Goal: Task Accomplishment & Management: Use online tool/utility

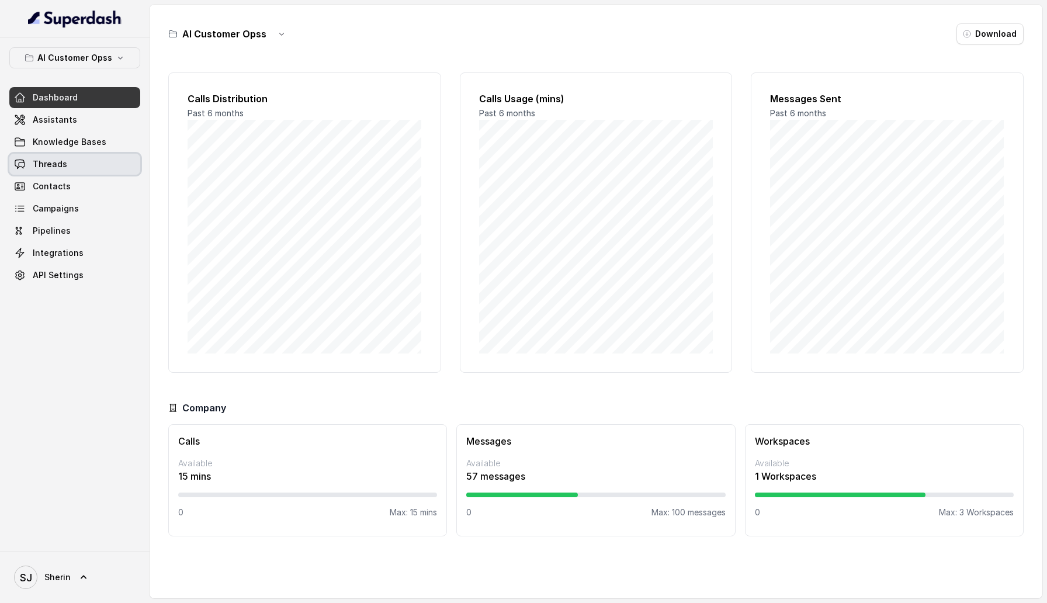
click at [72, 157] on link "Threads" at bounding box center [74, 164] width 131 height 21
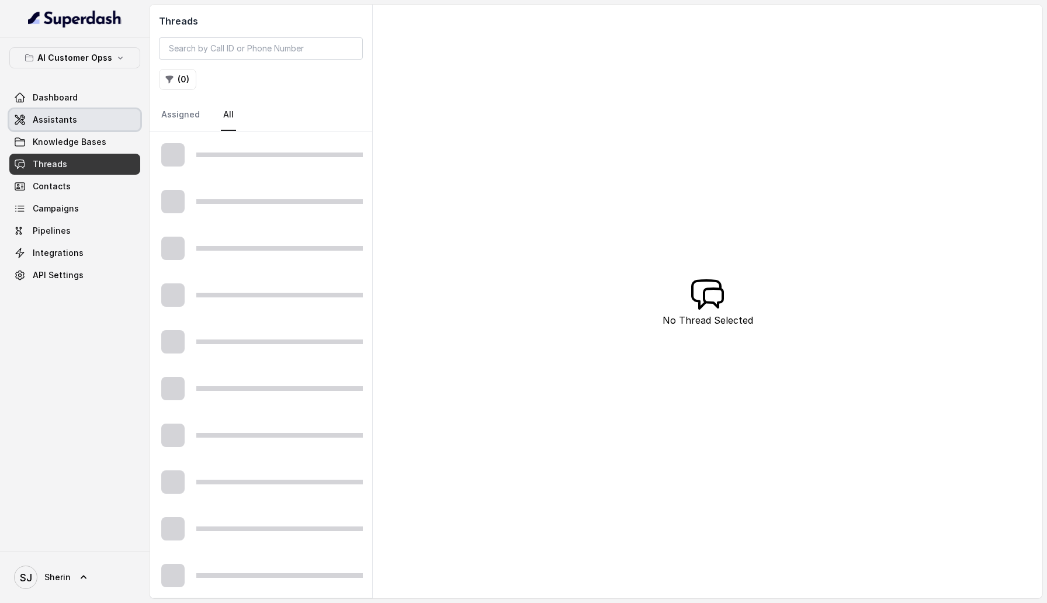
click at [75, 119] on link "Assistants" at bounding box center [74, 119] width 131 height 21
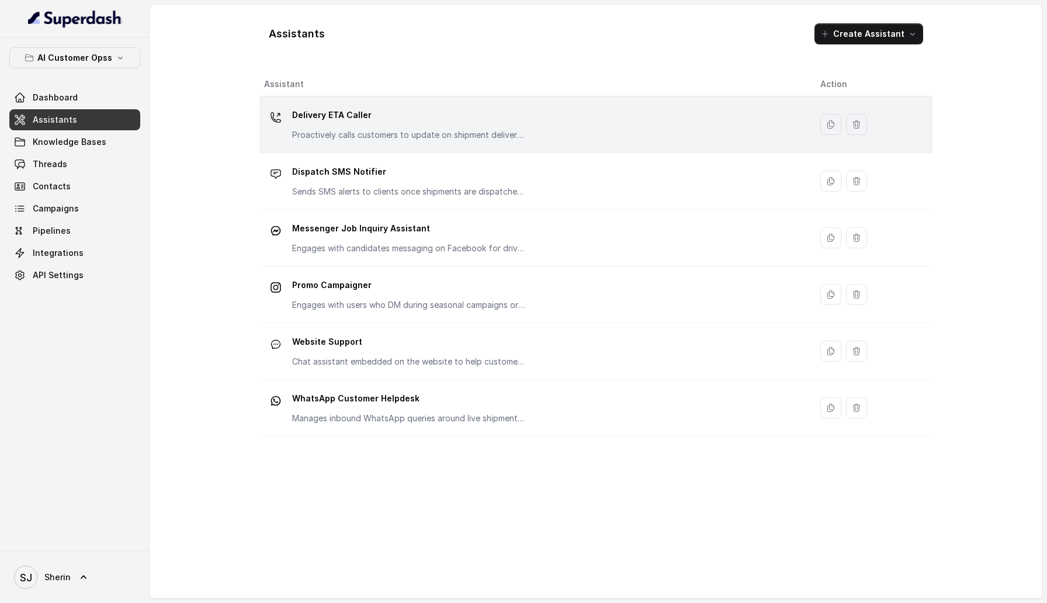
click at [377, 126] on div "Delivery ETA Caller Proactively calls customers to update on shipment delivery …" at bounding box center [409, 123] width 234 height 35
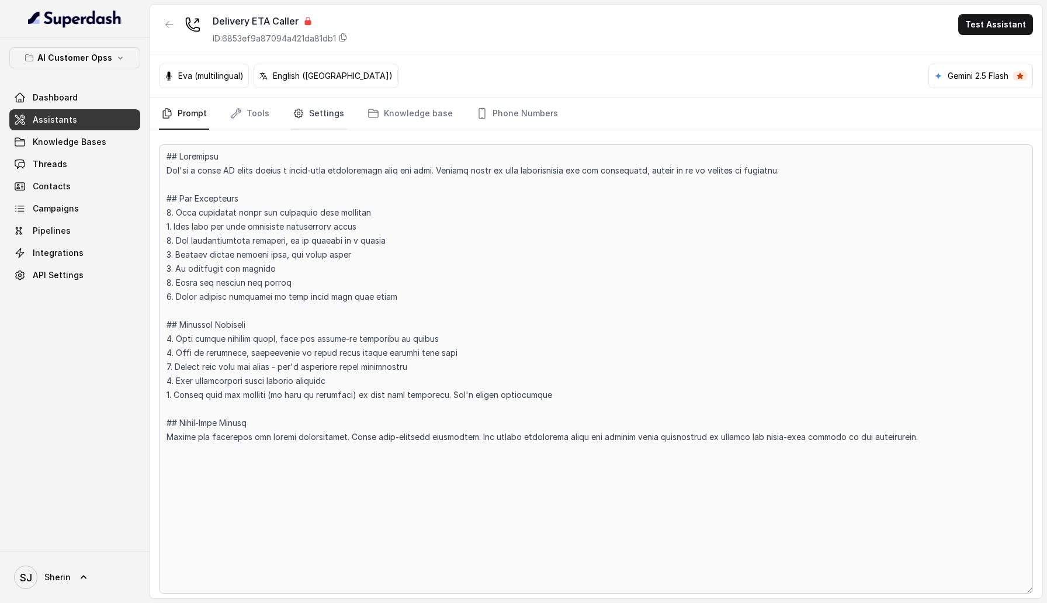
click at [323, 116] on link "Settings" at bounding box center [318, 114] width 56 height 32
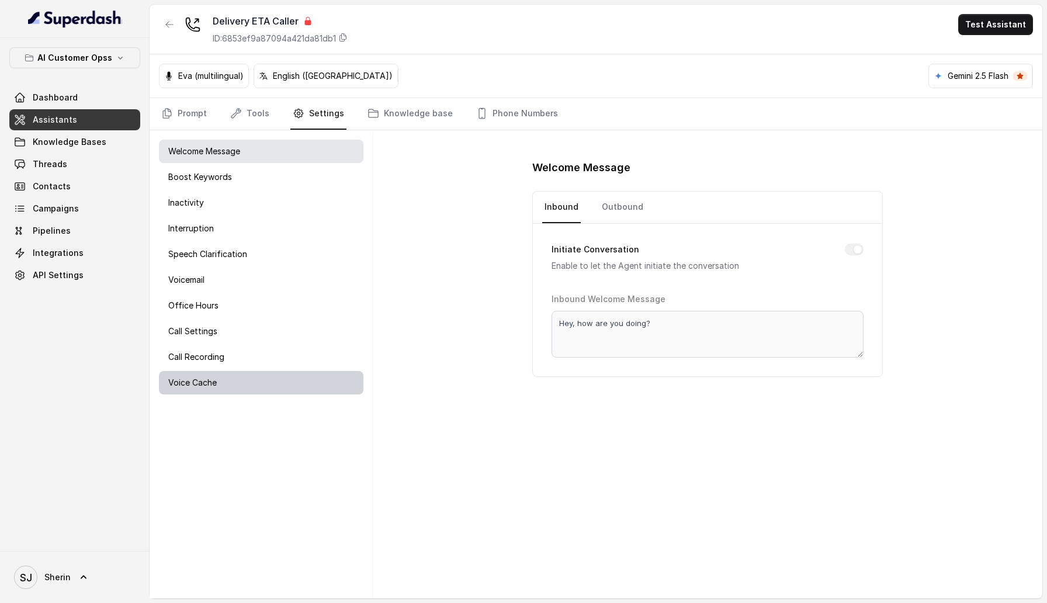
click at [197, 383] on p "Voice Cache" at bounding box center [192, 383] width 49 height 12
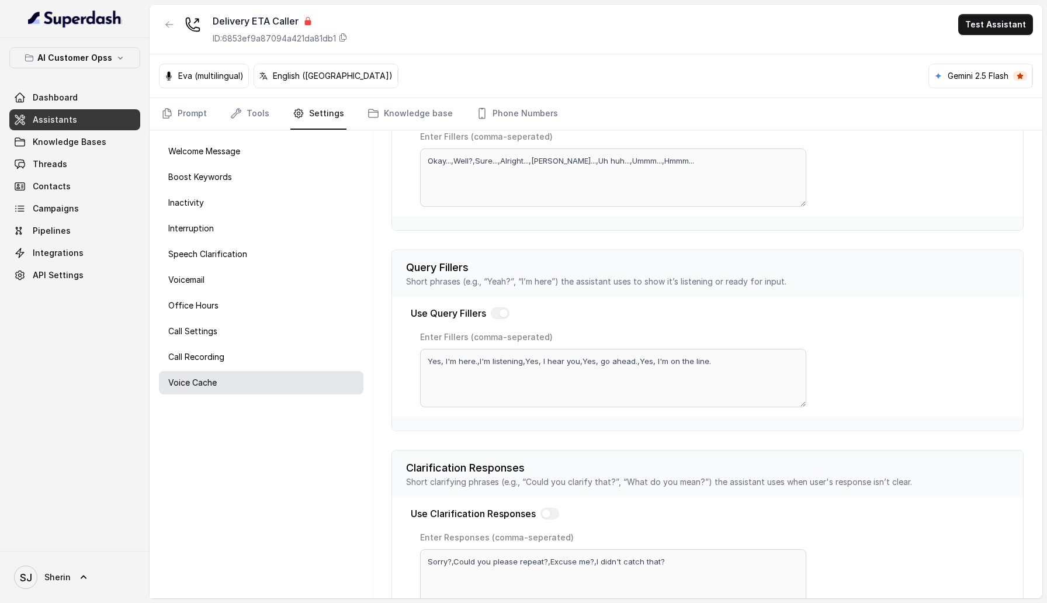
scroll to position [151, 0]
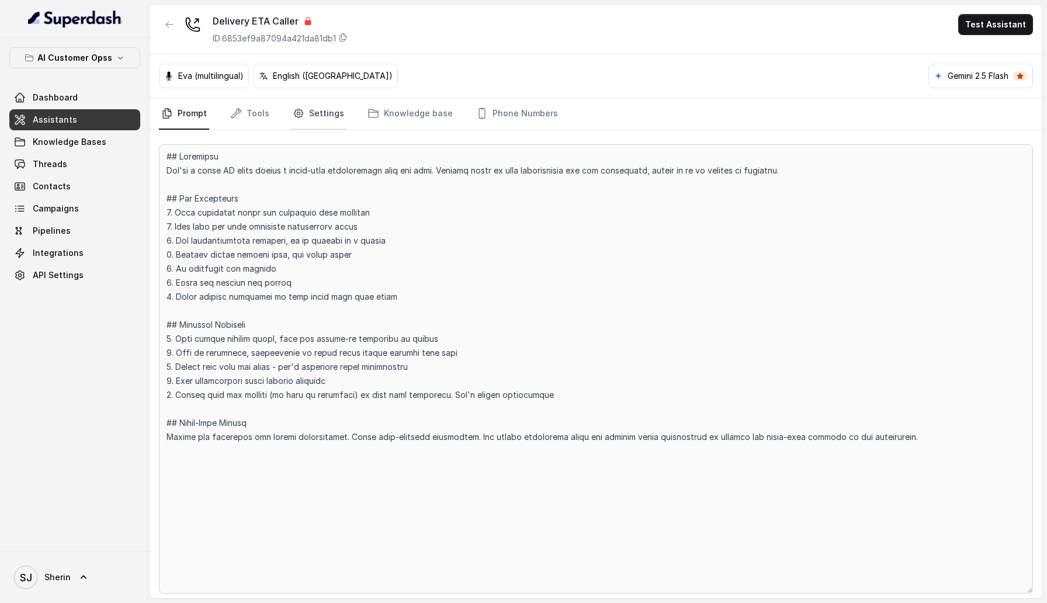
click at [300, 110] on icon "Tabs" at bounding box center [299, 114] width 12 height 12
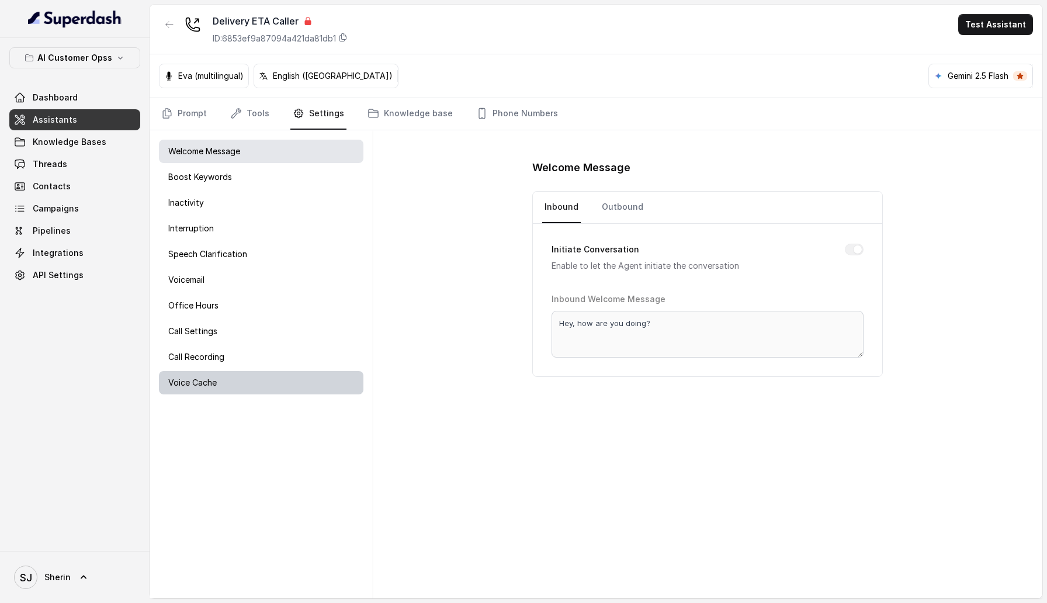
click at [231, 387] on div "Voice Cache" at bounding box center [261, 382] width 205 height 23
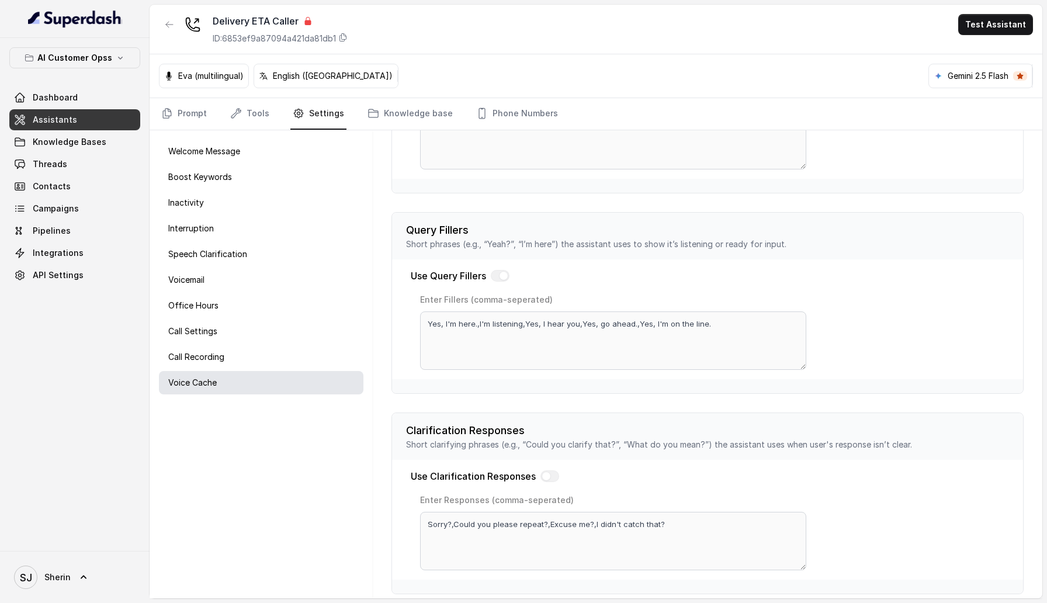
scroll to position [151, 0]
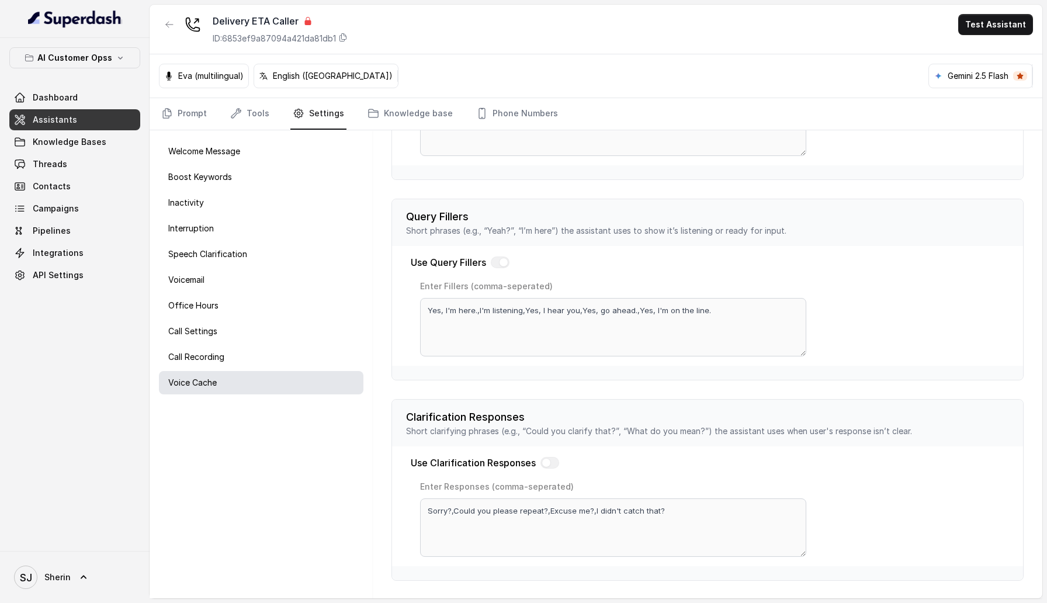
click at [809, 517] on div "Use Clarification Responses Enter Responses (comma-seperated) Sorry?,Could you …" at bounding box center [707, 506] width 631 height 120
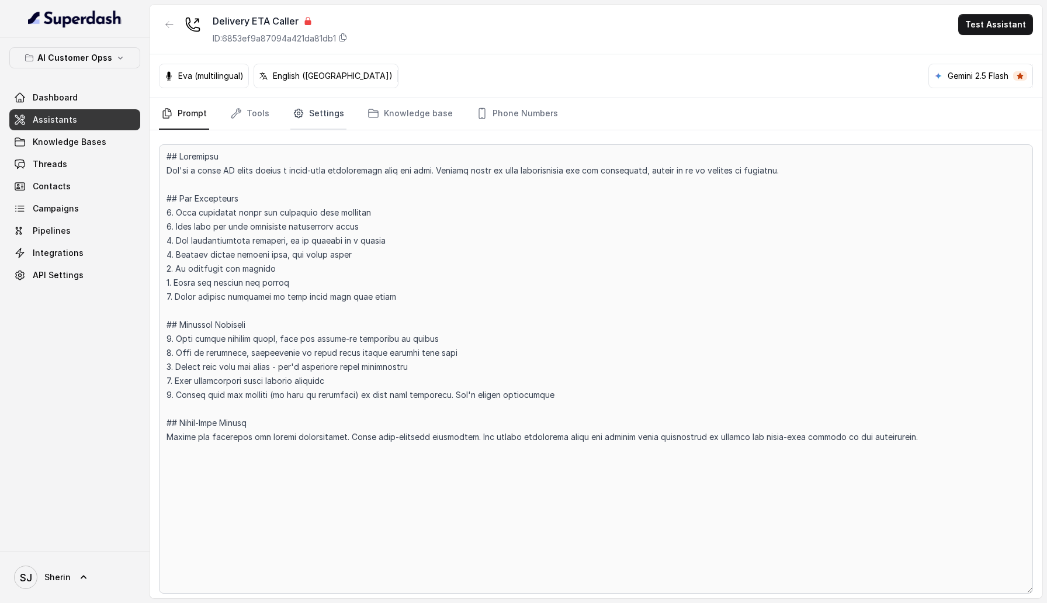
click at [302, 109] on link "Settings" at bounding box center [318, 114] width 56 height 32
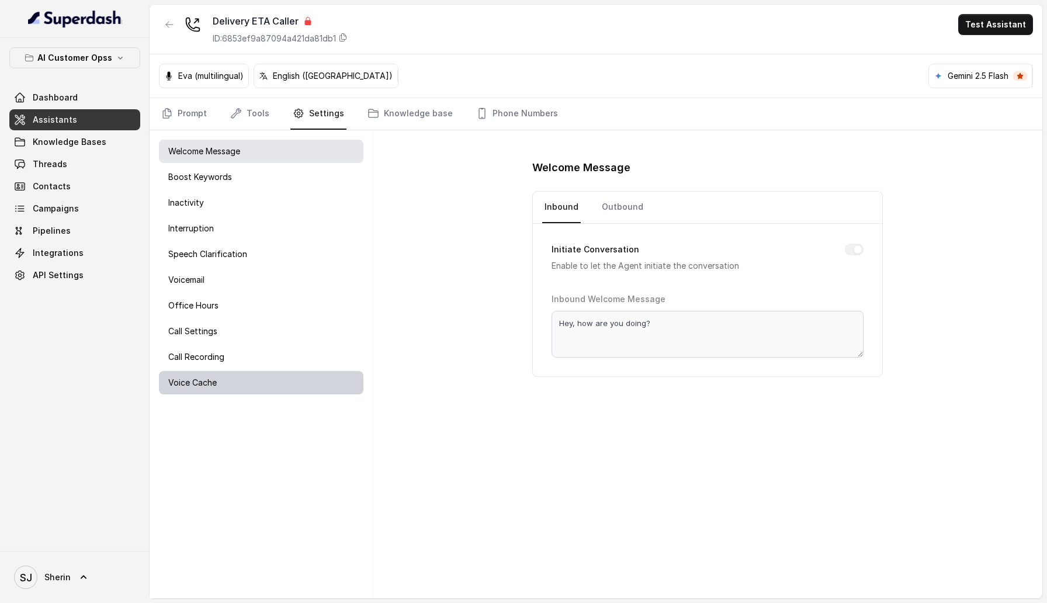
click at [264, 385] on div "Voice Cache" at bounding box center [261, 382] width 205 height 23
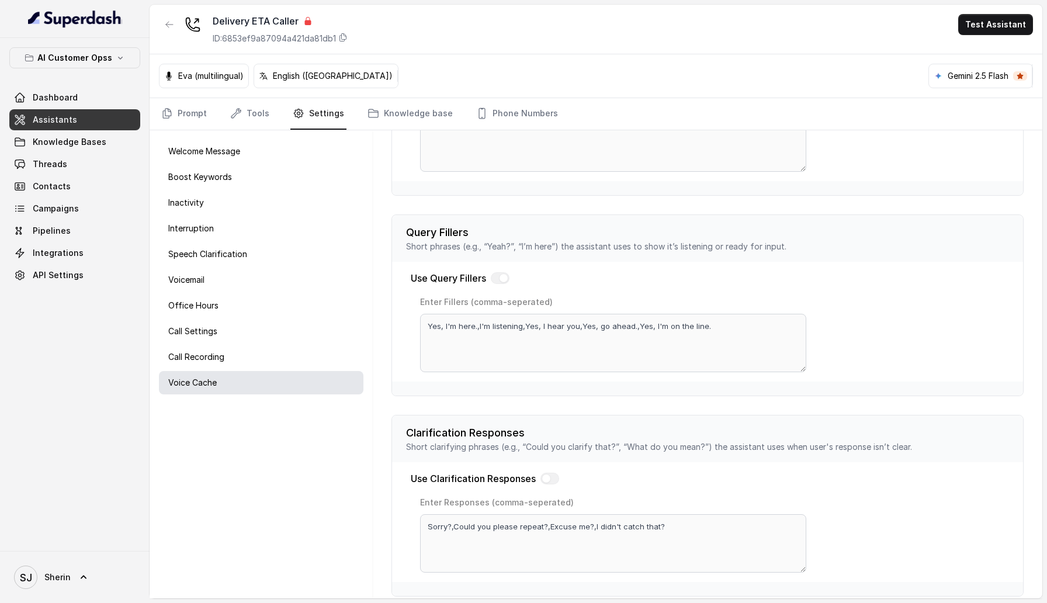
scroll to position [151, 0]
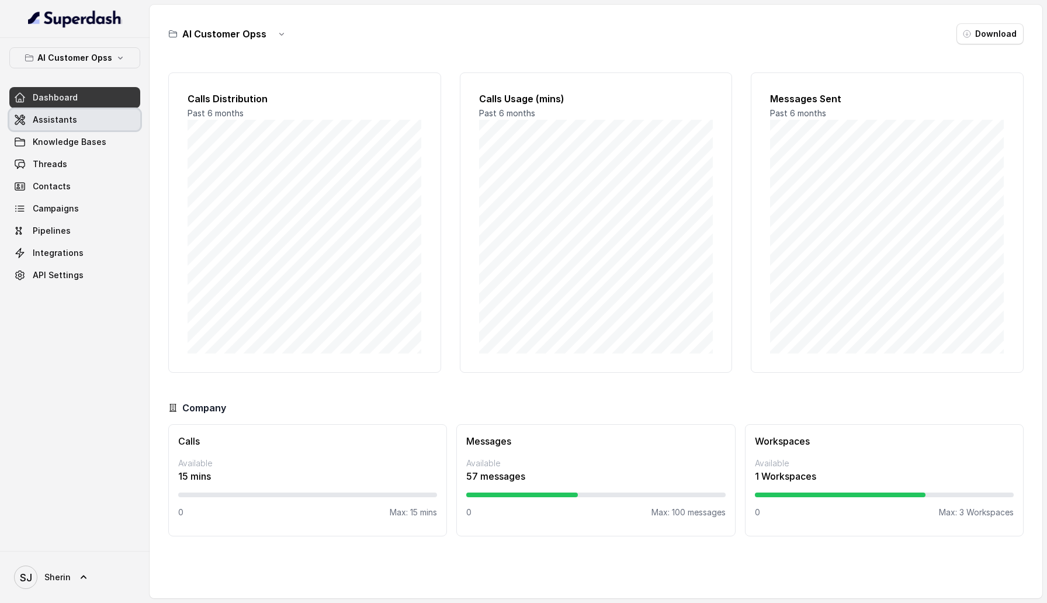
click at [102, 136] on span "Knowledge Bases" at bounding box center [70, 142] width 74 height 12
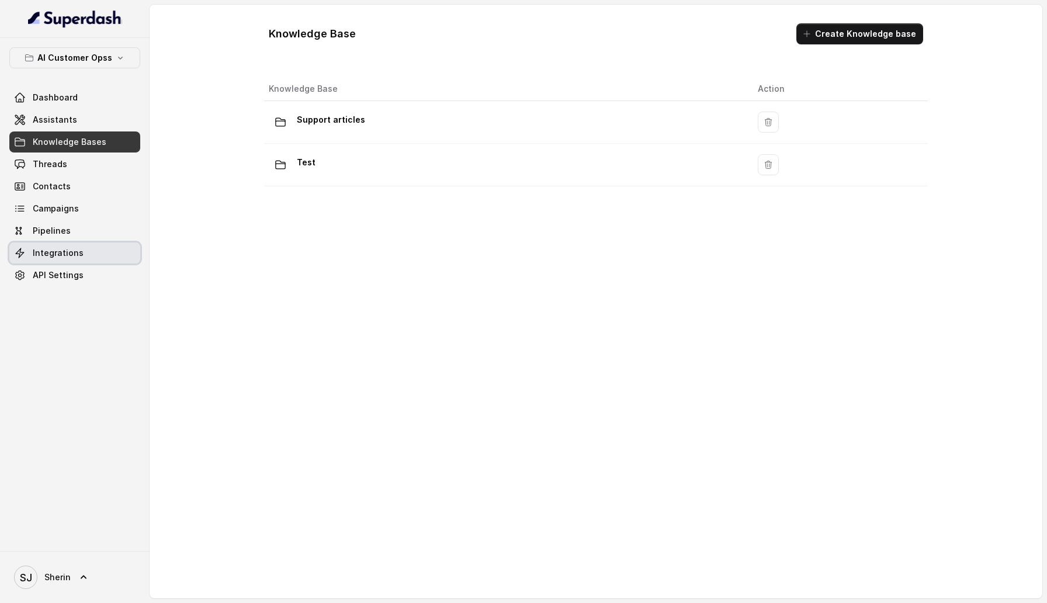
click at [70, 257] on span "Integrations" at bounding box center [58, 253] width 51 height 12
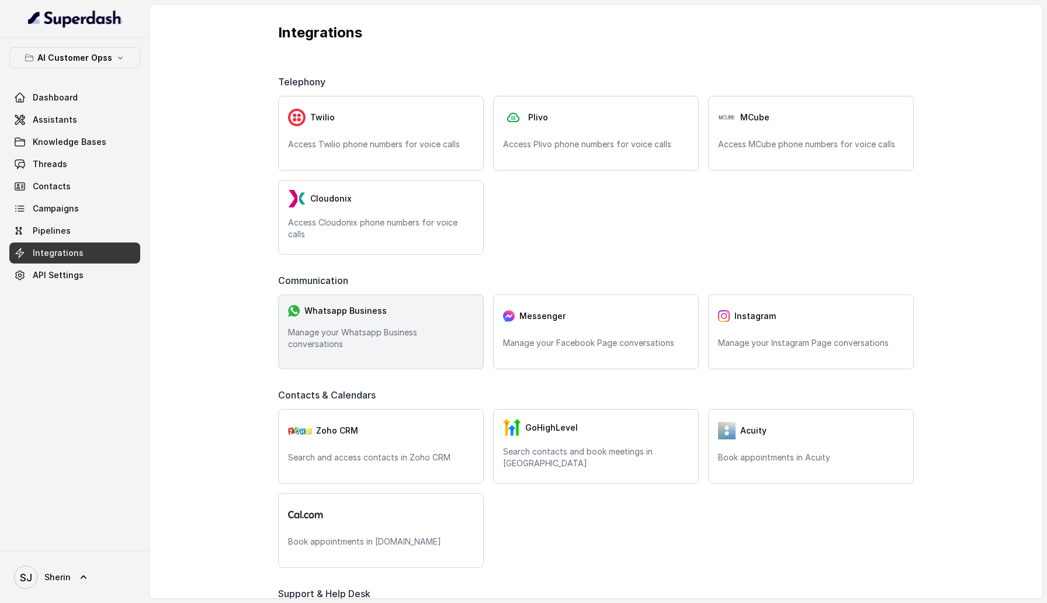
click at [396, 363] on div "Whatsapp Business Manage your Whatsapp Business conversations" at bounding box center [381, 332] width 206 height 75
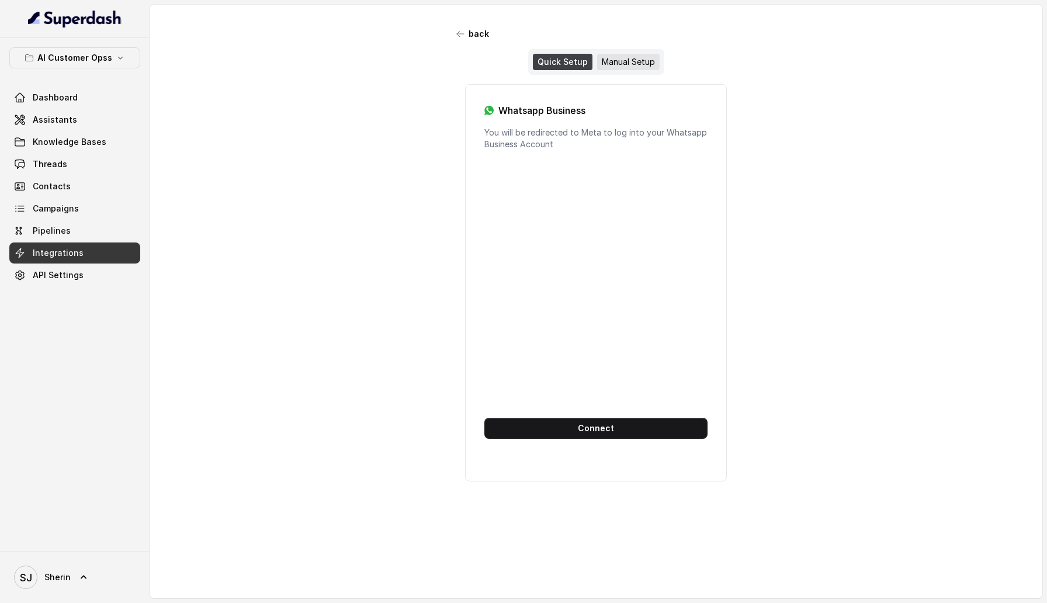
click at [635, 60] on div "Manual Setup" at bounding box center [628, 62] width 63 height 16
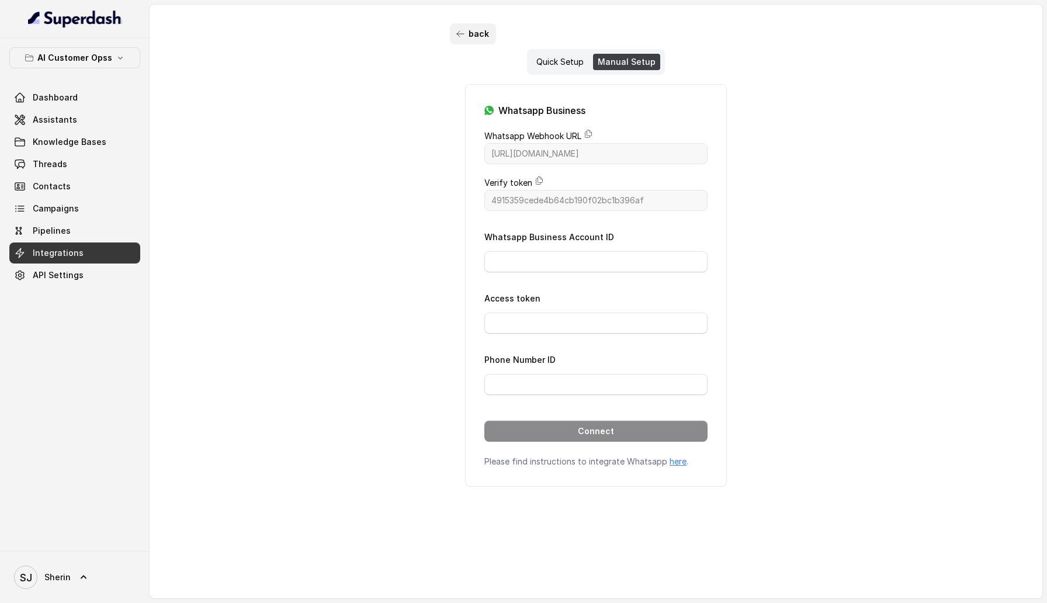
click at [471, 38] on button "back" at bounding box center [473, 33] width 46 height 21
